Goal: Go to known website: Access a specific website the user already knows

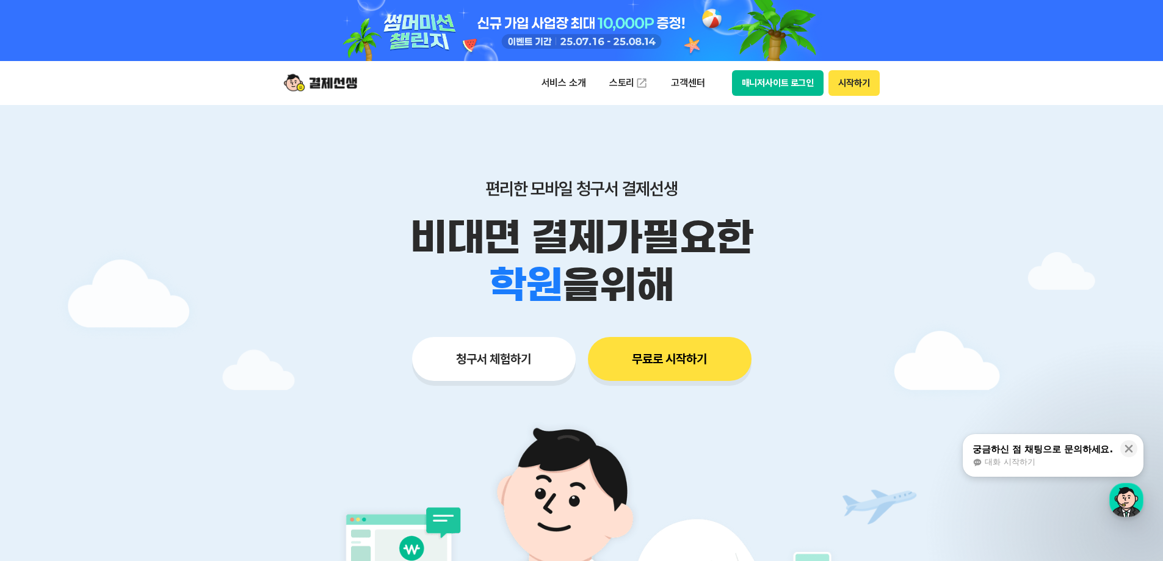
click at [783, 84] on button "매니저사이트 로그인" at bounding box center [778, 83] width 92 height 26
